Goal: Check status: Check status

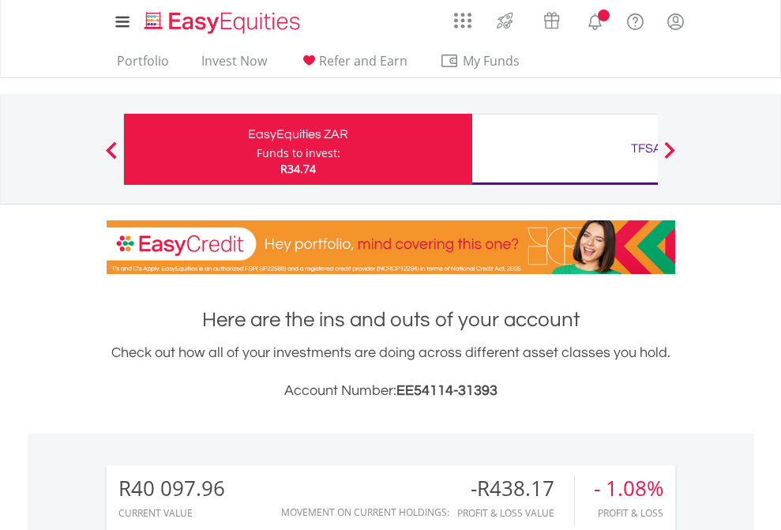
scroll to position [152, 248]
click at [257, 149] on div "Funds to invest:" at bounding box center [299, 153] width 84 height 16
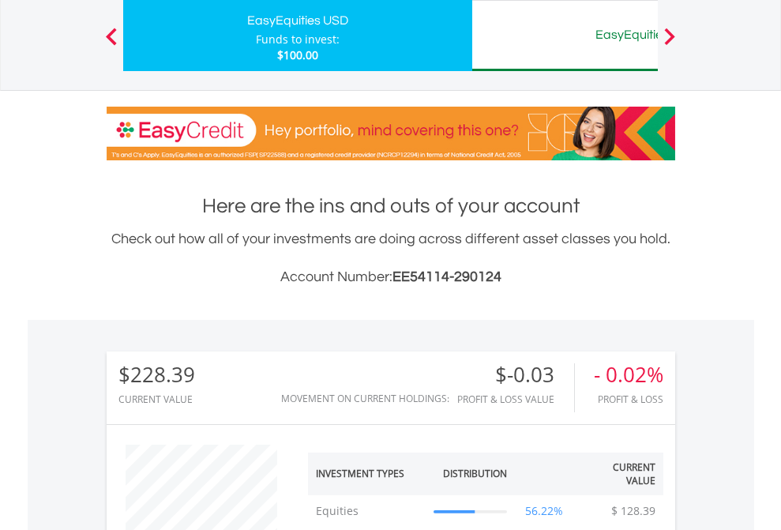
click at [565, 36] on div "EasyEquities AUD" at bounding box center [646, 35] width 329 height 22
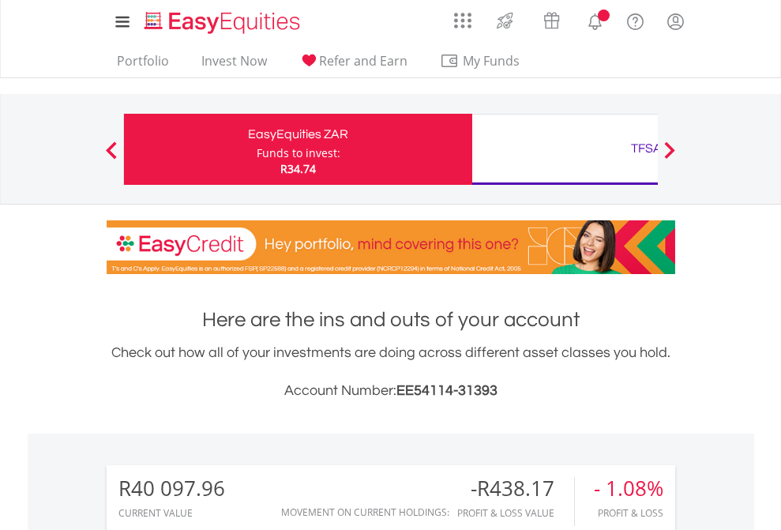
scroll to position [152, 248]
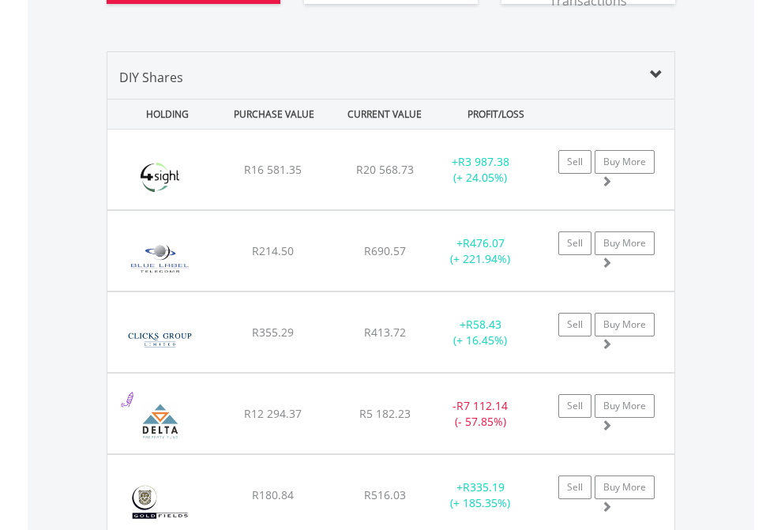
scroll to position [1757, 0]
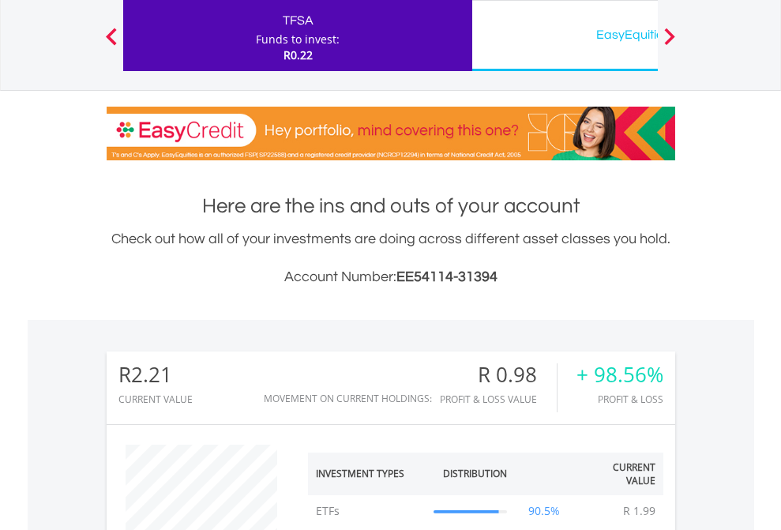
scroll to position [152, 248]
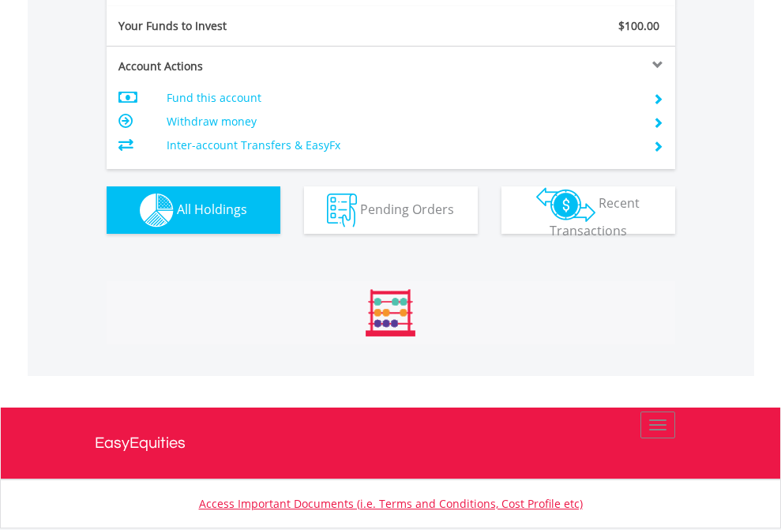
scroll to position [1757, 0]
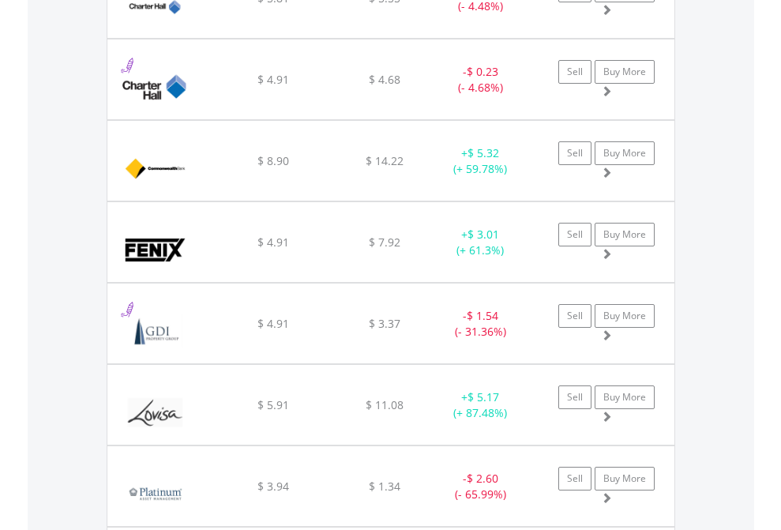
scroll to position [152, 248]
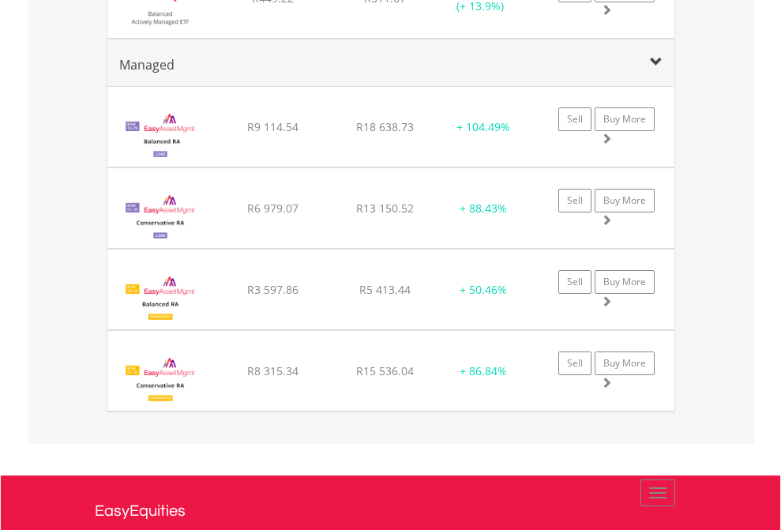
scroll to position [114, 0]
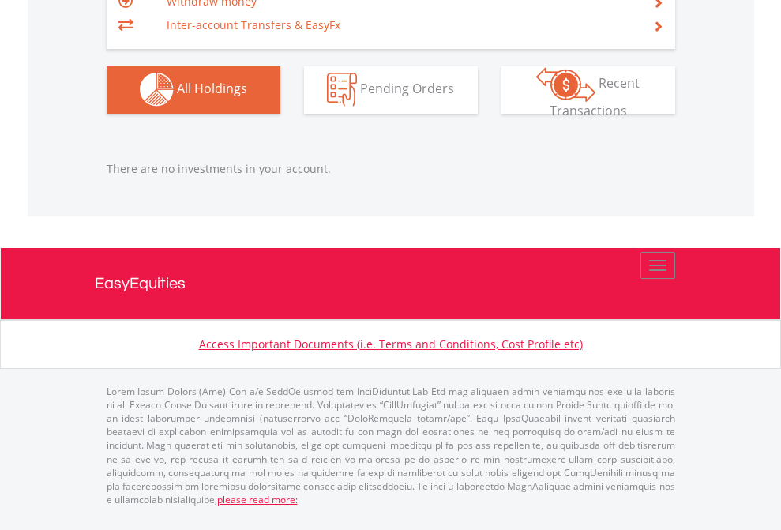
scroll to position [1564, 0]
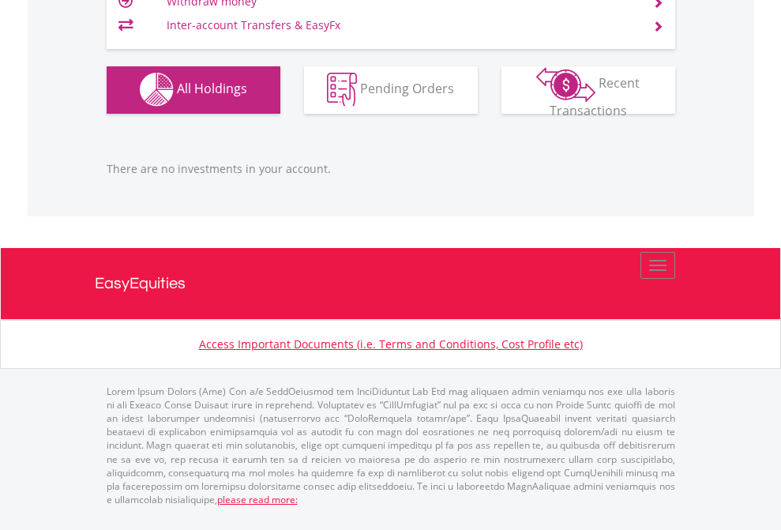
scroll to position [1564, 0]
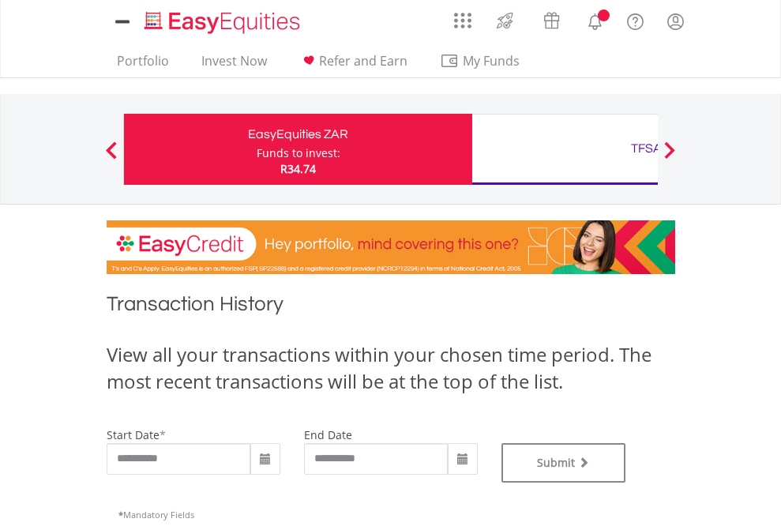
type input "**********"
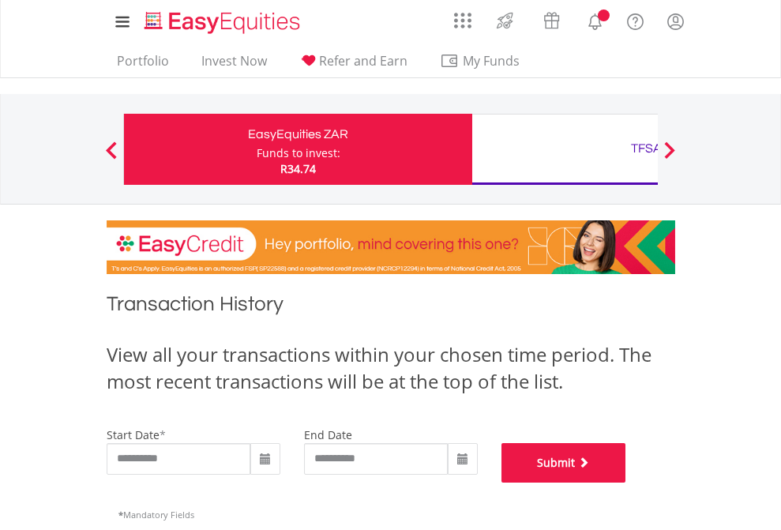
click at [627, 483] on button "Submit" at bounding box center [564, 463] width 125 height 40
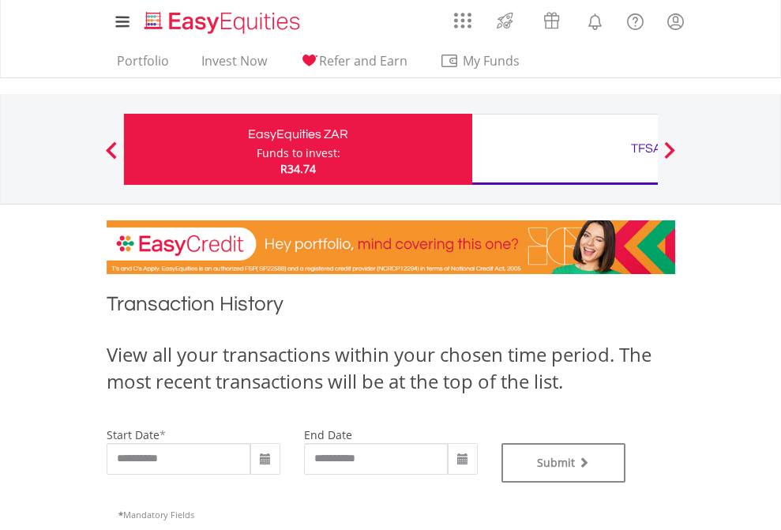
click at [565, 149] on div "TFSA" at bounding box center [646, 148] width 329 height 22
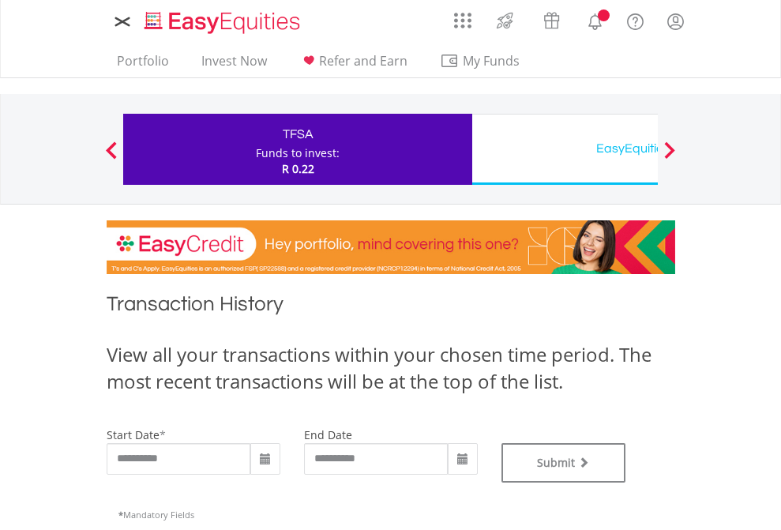
type input "**********"
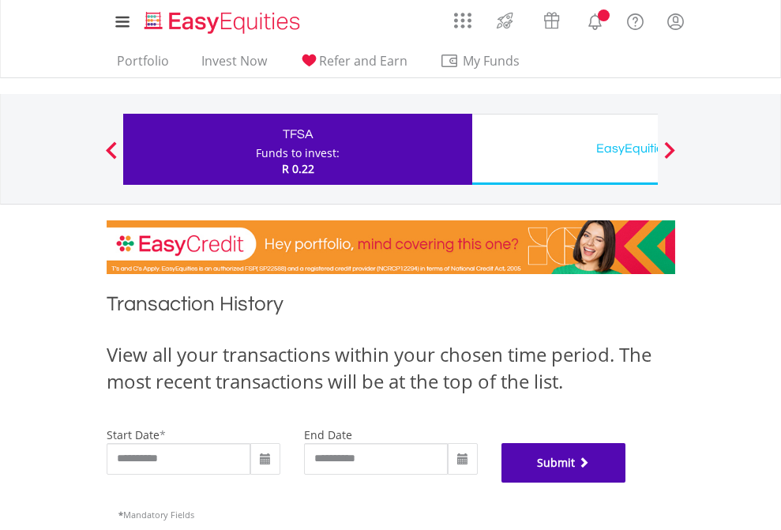
click at [627, 483] on button "Submit" at bounding box center [564, 463] width 125 height 40
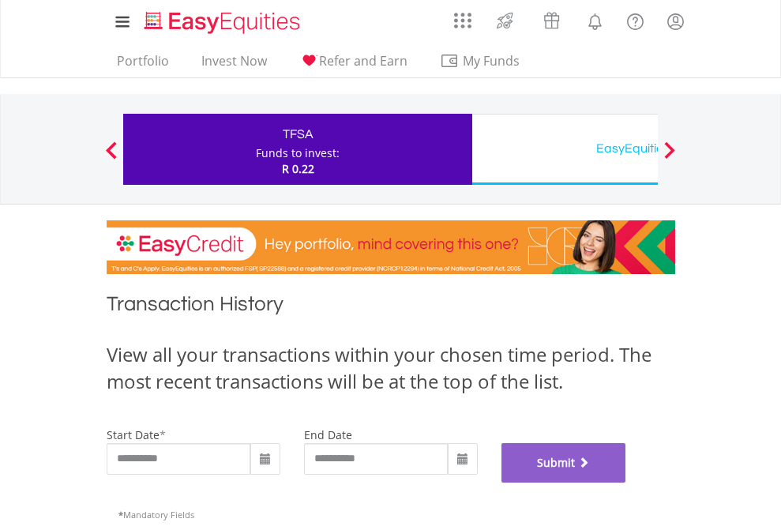
scroll to position [641, 0]
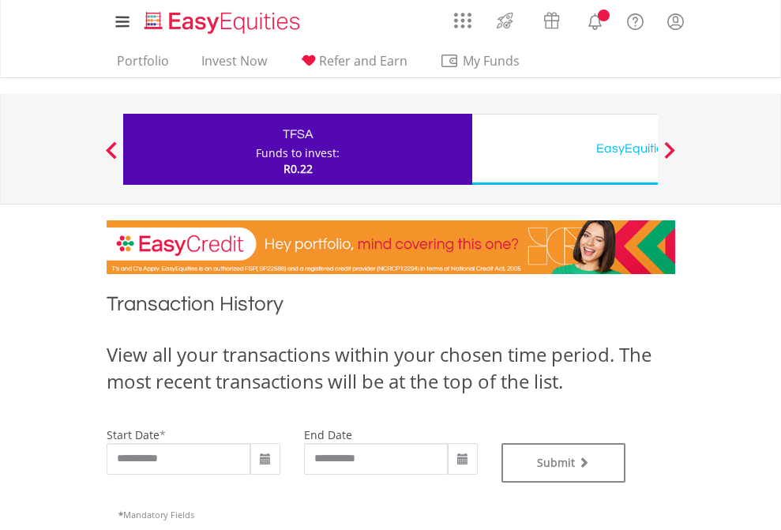
click at [565, 149] on div "EasyEquities USD" at bounding box center [646, 148] width 329 height 22
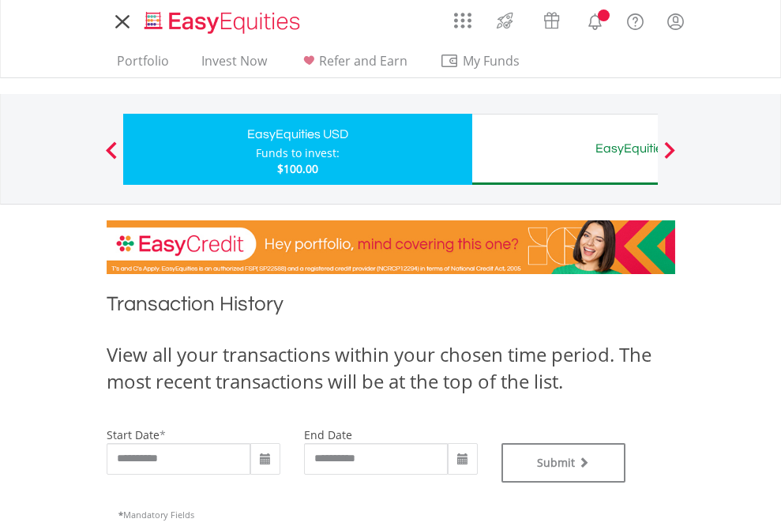
type input "**********"
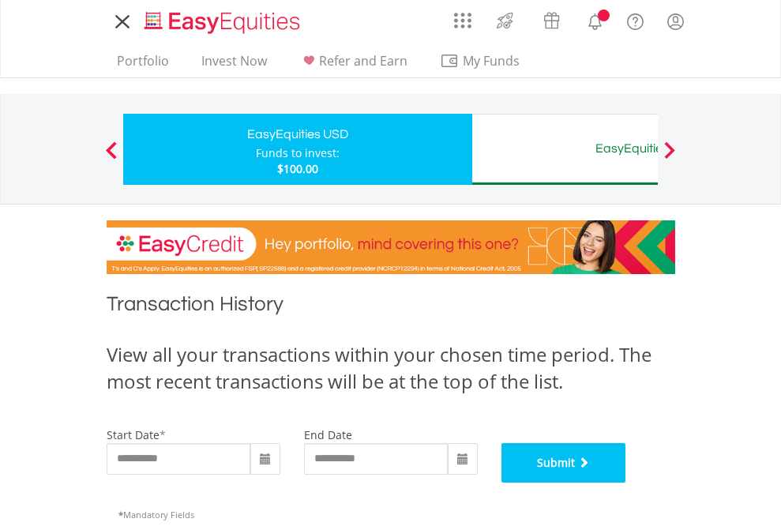
click at [627, 483] on button "Submit" at bounding box center [564, 463] width 125 height 40
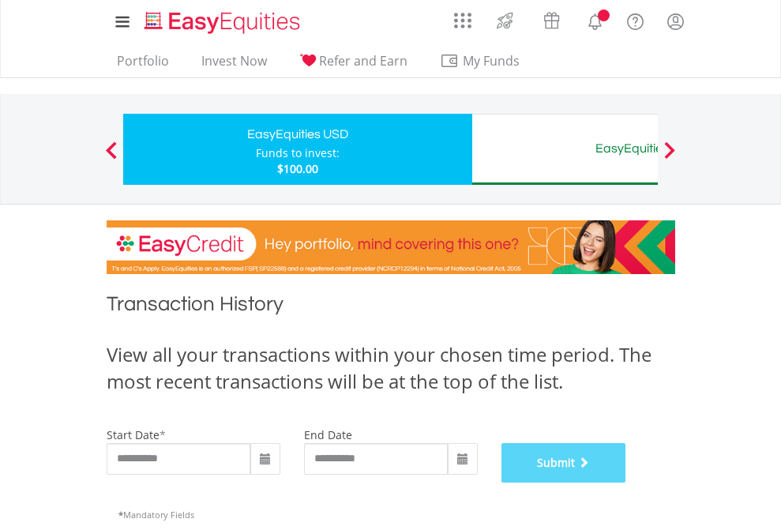
scroll to position [641, 0]
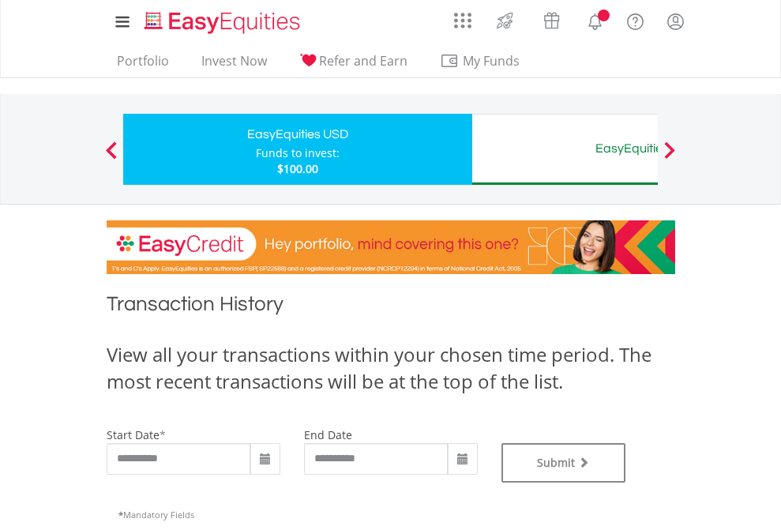
click at [565, 149] on div "EasyEquities AUD" at bounding box center [646, 148] width 329 height 22
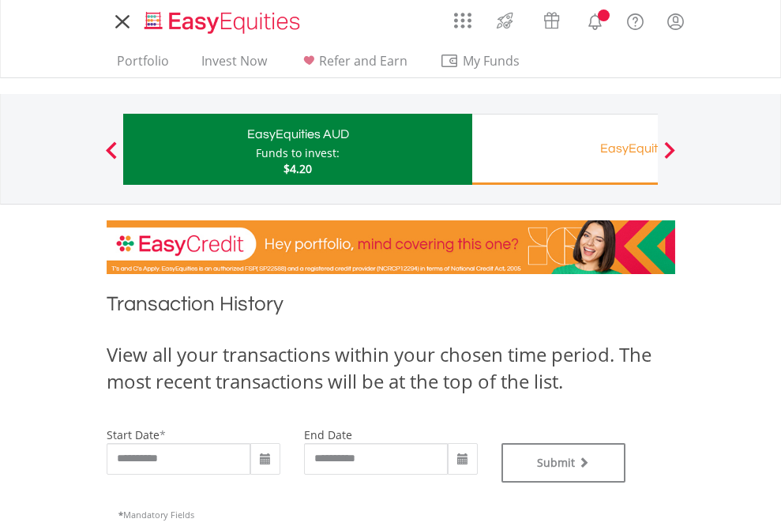
type input "**********"
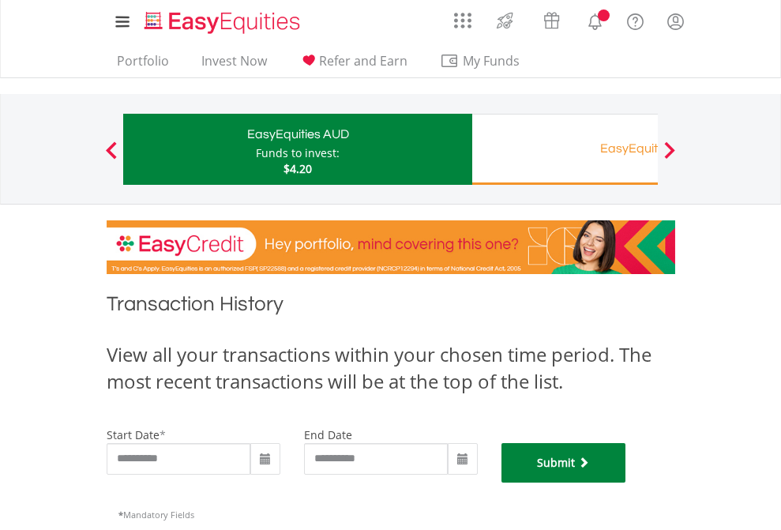
click at [627, 483] on button "Submit" at bounding box center [564, 463] width 125 height 40
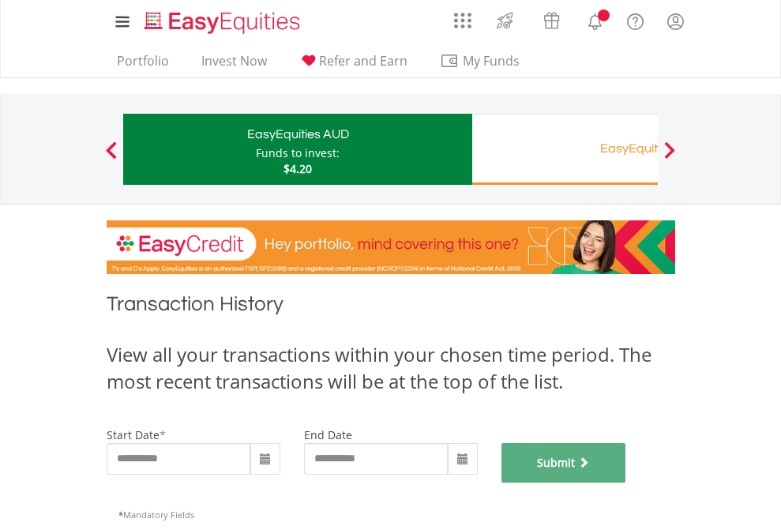
scroll to position [641, 0]
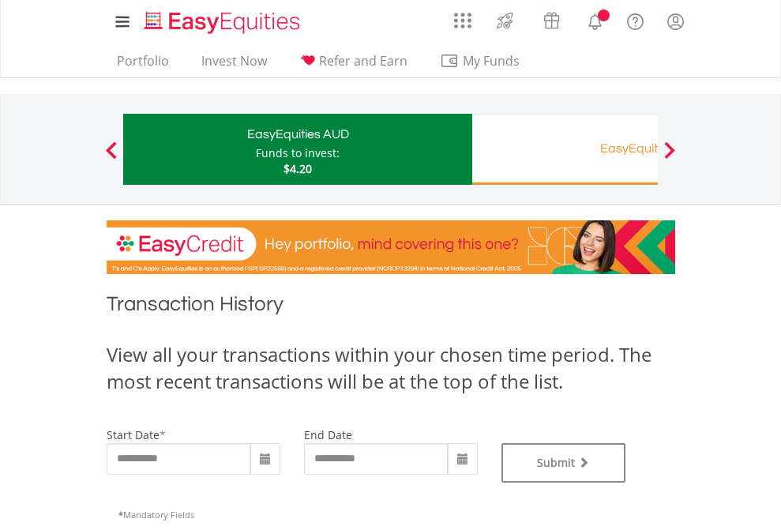
click at [565, 149] on div "EasyEquities RA" at bounding box center [646, 148] width 329 height 22
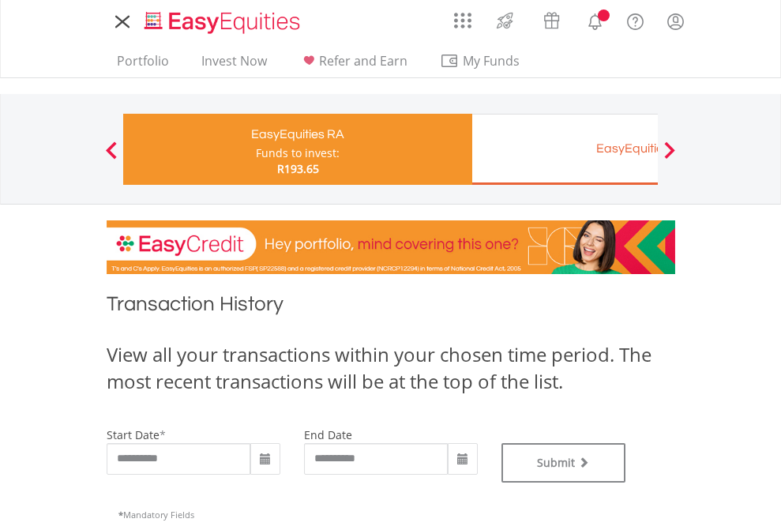
type input "**********"
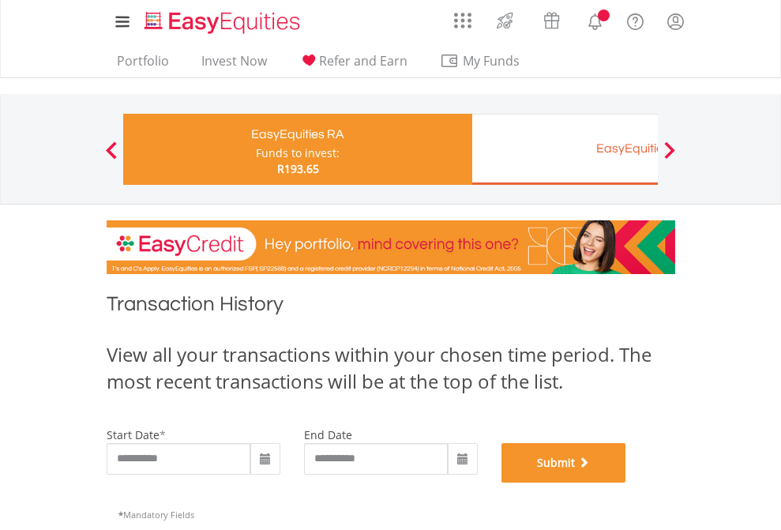
click at [627, 483] on button "Submit" at bounding box center [564, 463] width 125 height 40
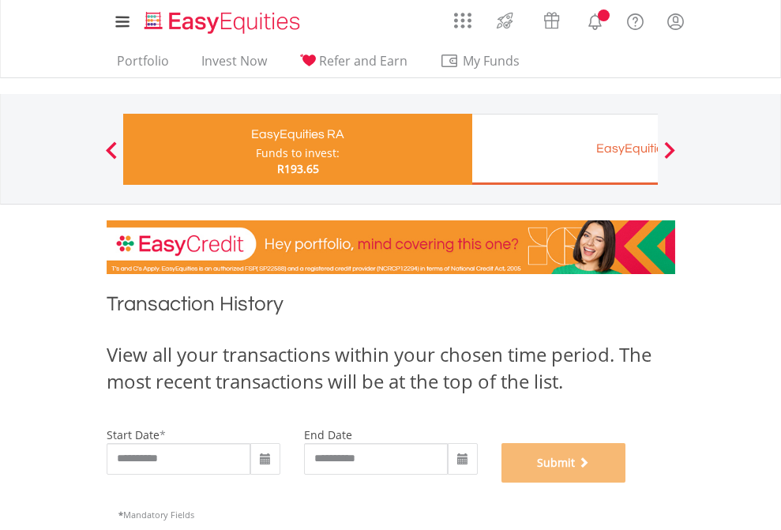
scroll to position [641, 0]
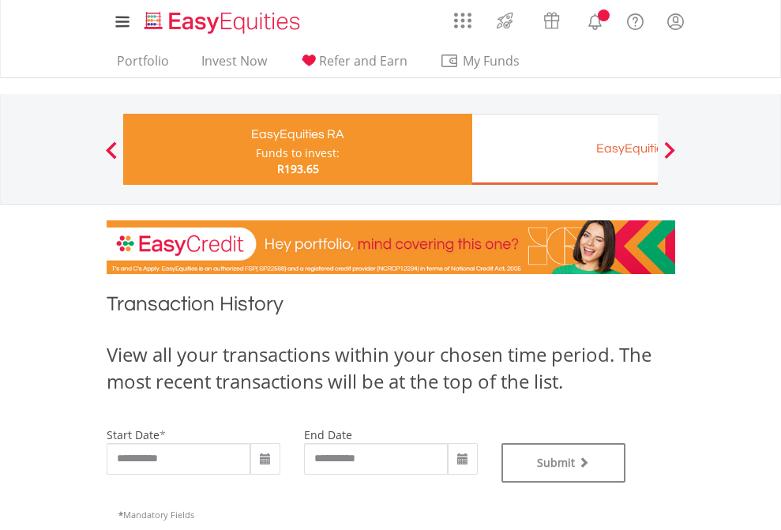
click at [565, 149] on div "EasyEquities EUR" at bounding box center [646, 148] width 329 height 22
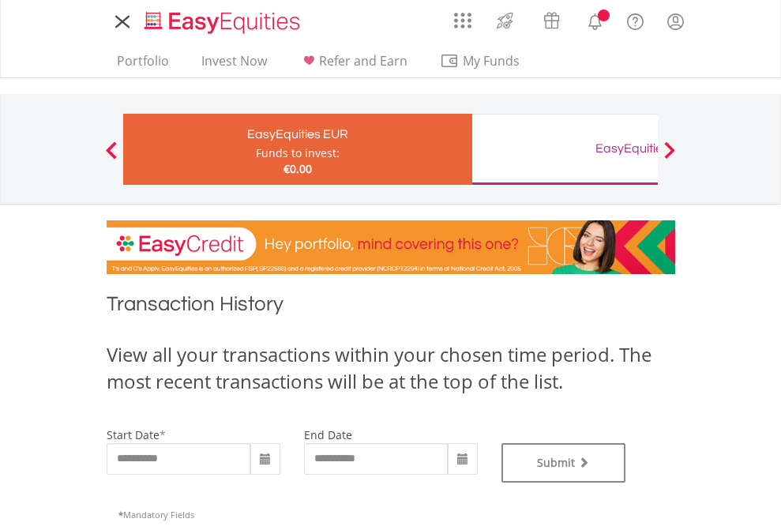
type input "**********"
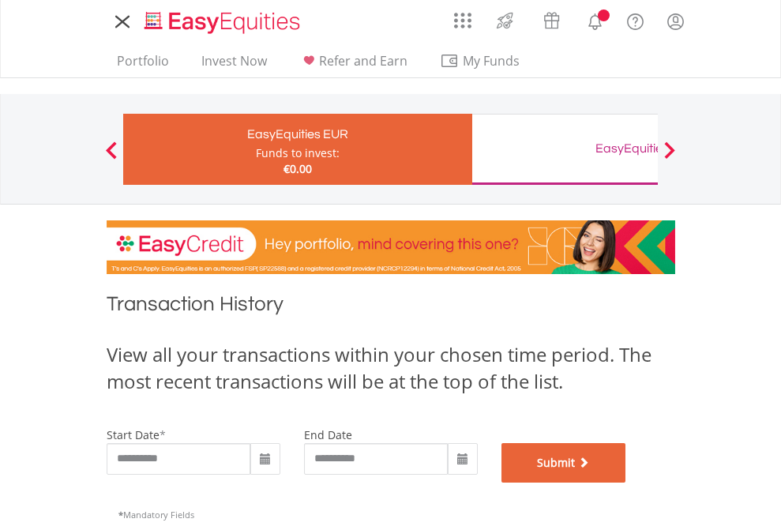
click at [627, 483] on button "Submit" at bounding box center [564, 463] width 125 height 40
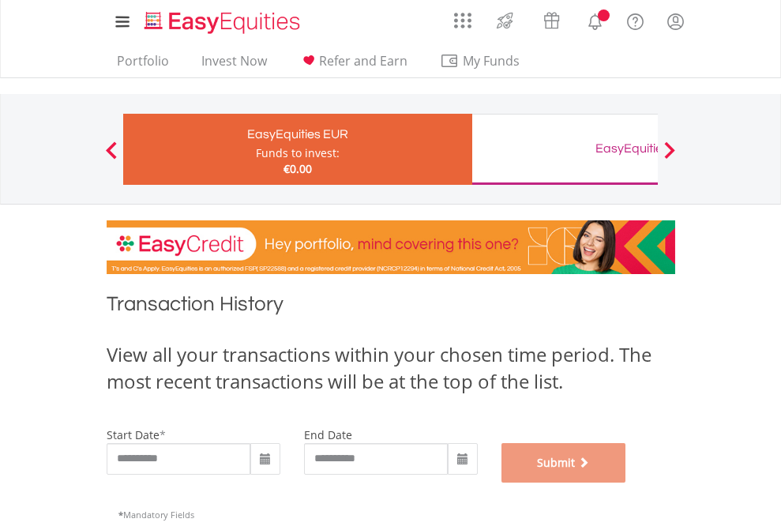
scroll to position [641, 0]
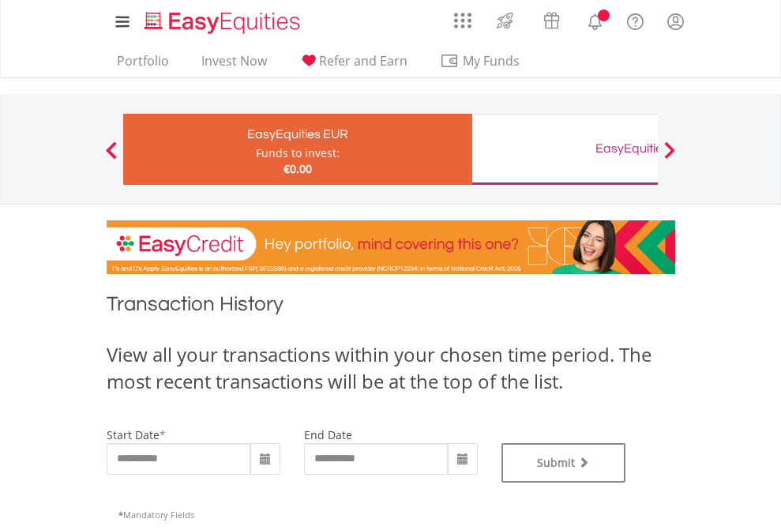
click at [565, 149] on div "EasyEquities GBP" at bounding box center [646, 148] width 329 height 22
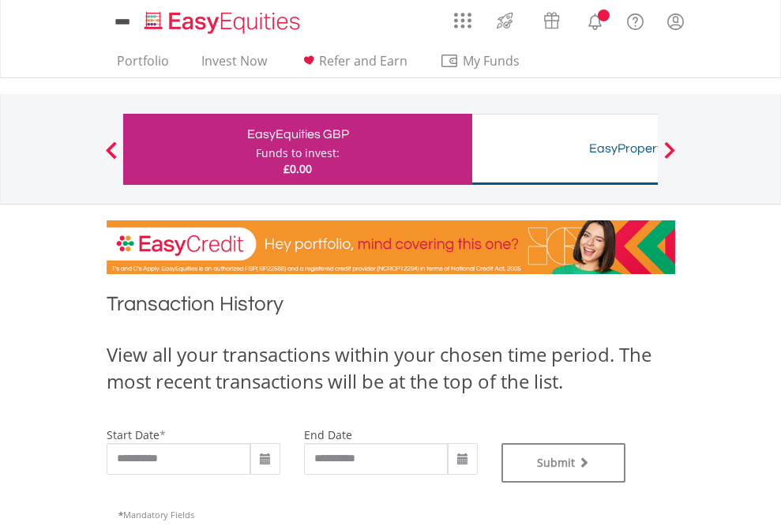
type input "**********"
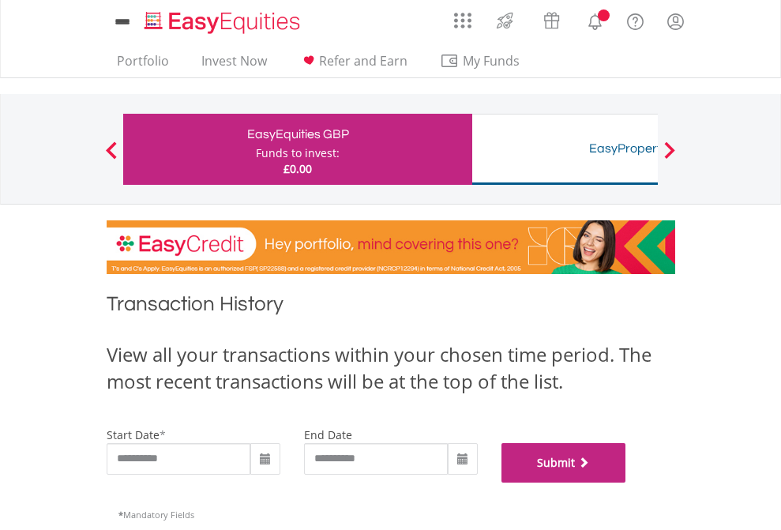
click at [627, 483] on button "Submit" at bounding box center [564, 463] width 125 height 40
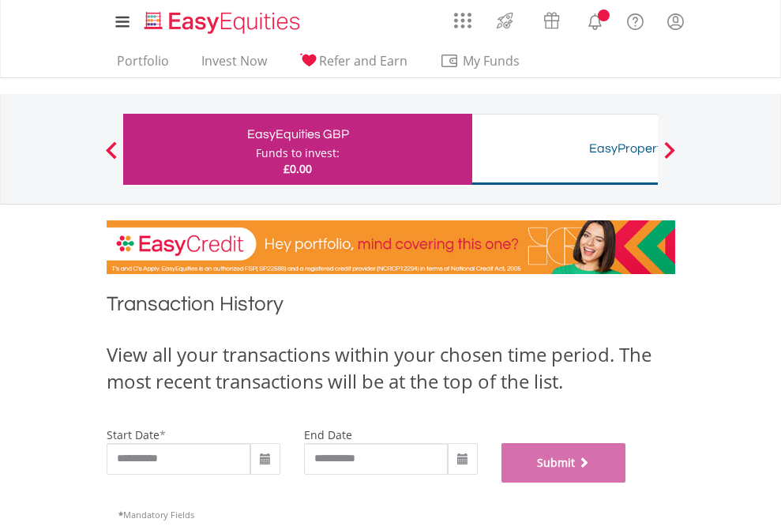
scroll to position [641, 0]
